Goal: Task Accomplishment & Management: Use online tool/utility

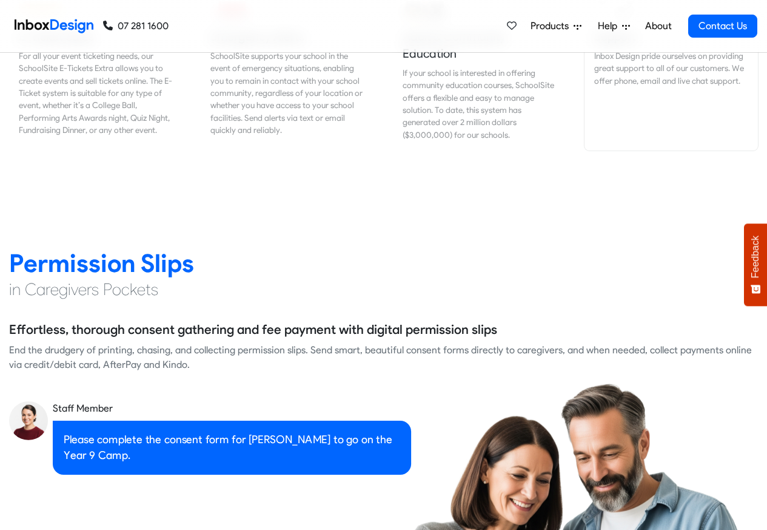
scroll to position [1529, 0]
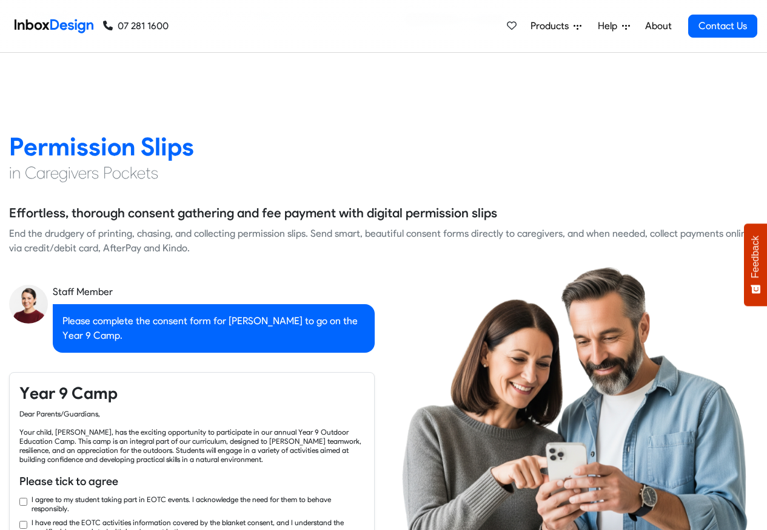
checkbox input "true"
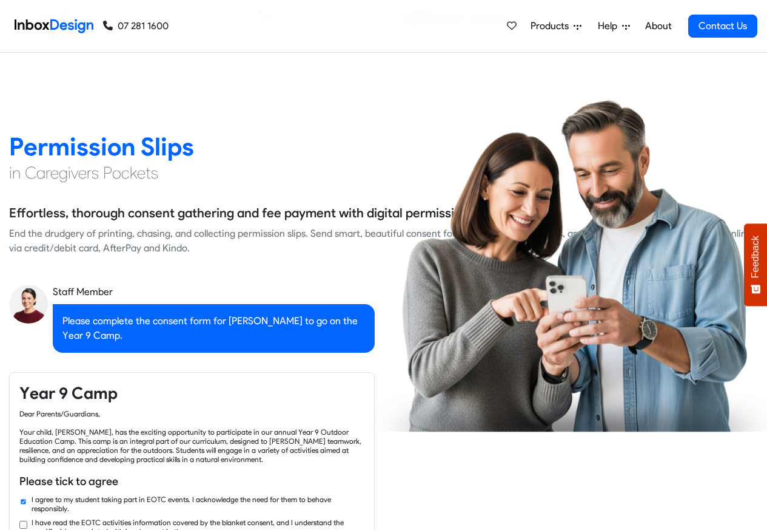
checkbox input "true"
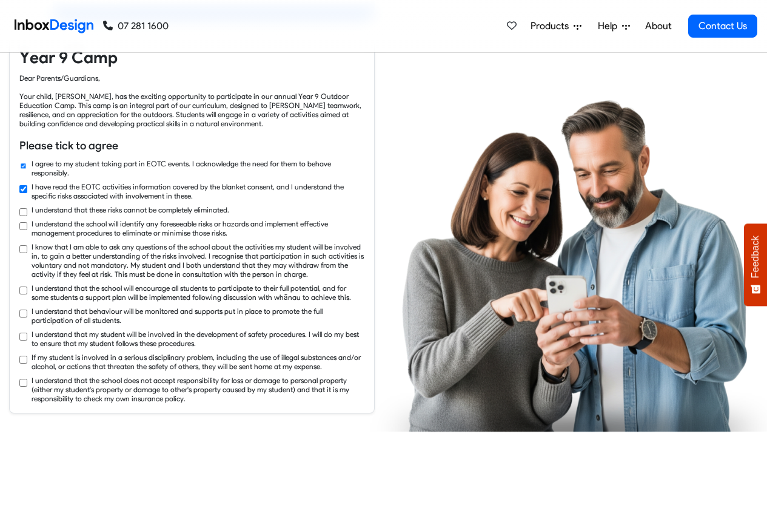
checkbox input "true"
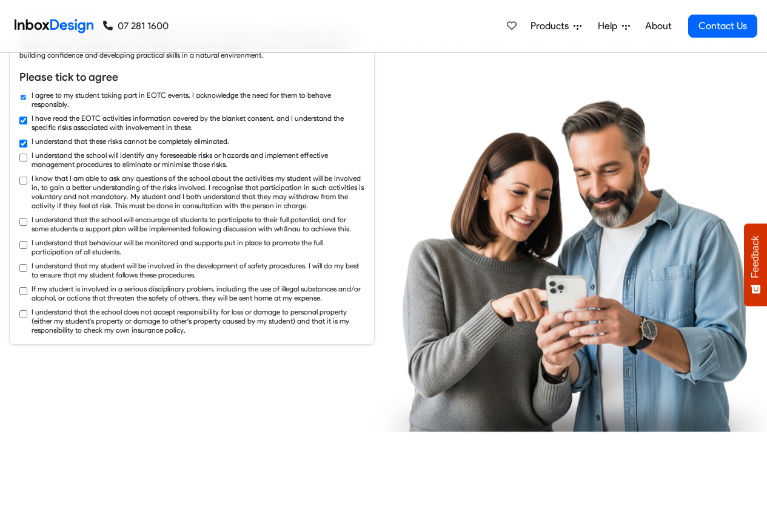
checkbox input "true"
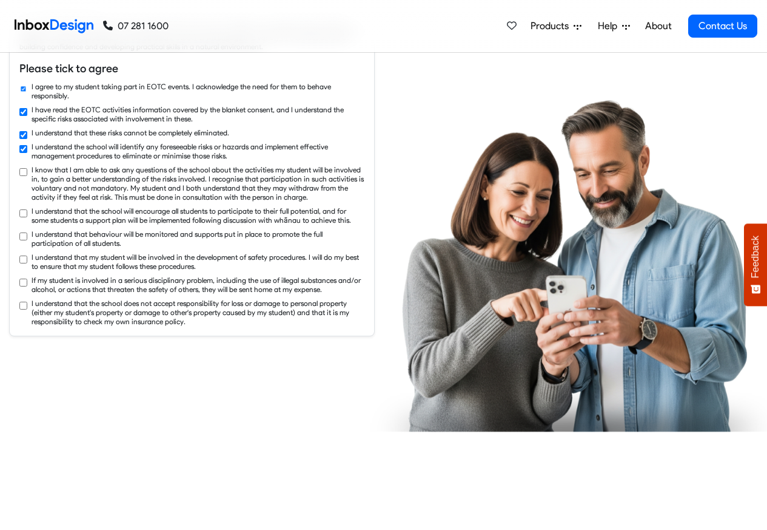
checkbox input "true"
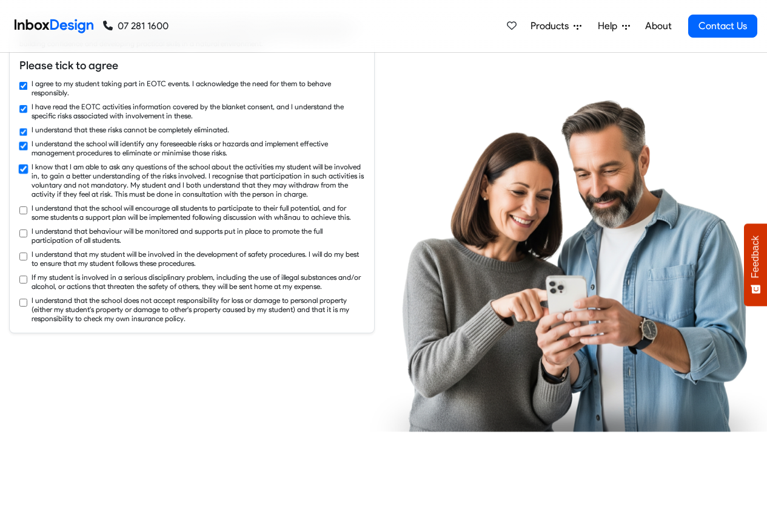
checkbox input "true"
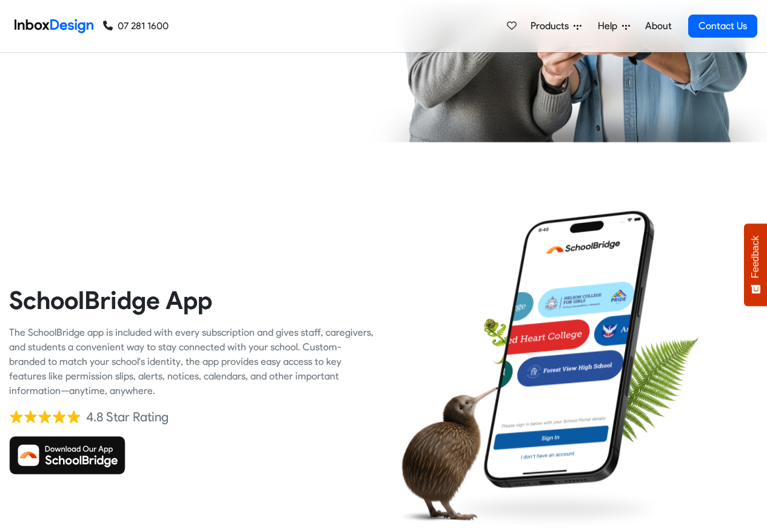
scroll to position [2548, 0]
